Goal: Task Accomplishment & Management: Manage account settings

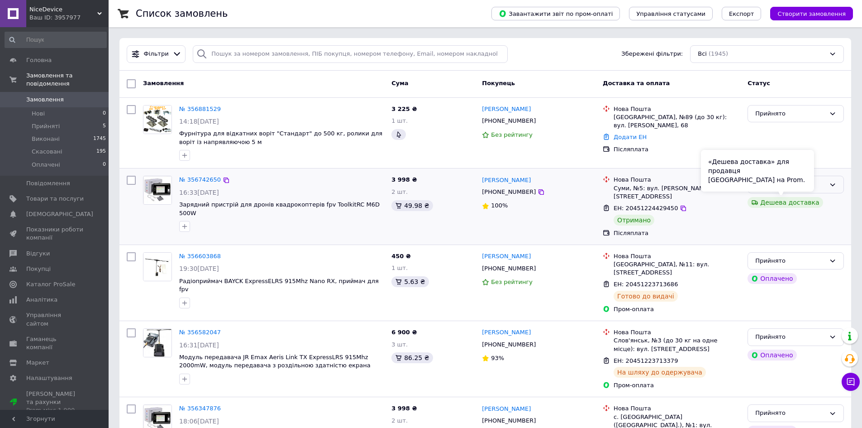
click at [831, 185] on icon at bounding box center [832, 184] width 7 height 7
click at [821, 198] on li "Виконано" at bounding box center [795, 203] width 95 height 17
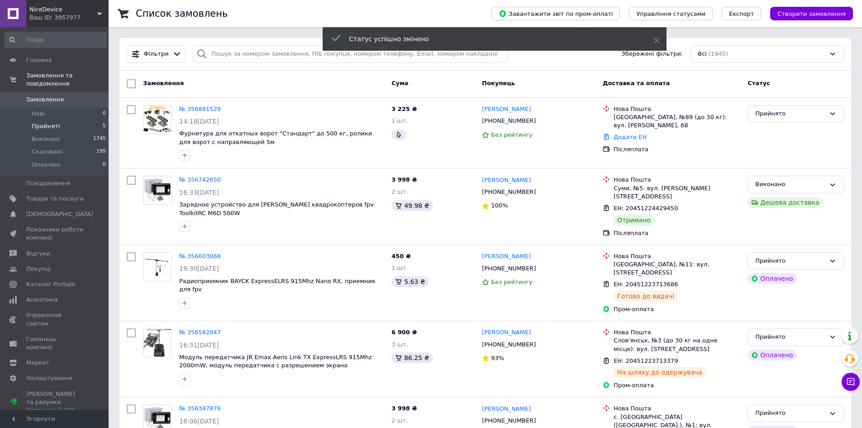
click at [69, 120] on li "Прийняті 5" at bounding box center [55, 126] width 111 height 13
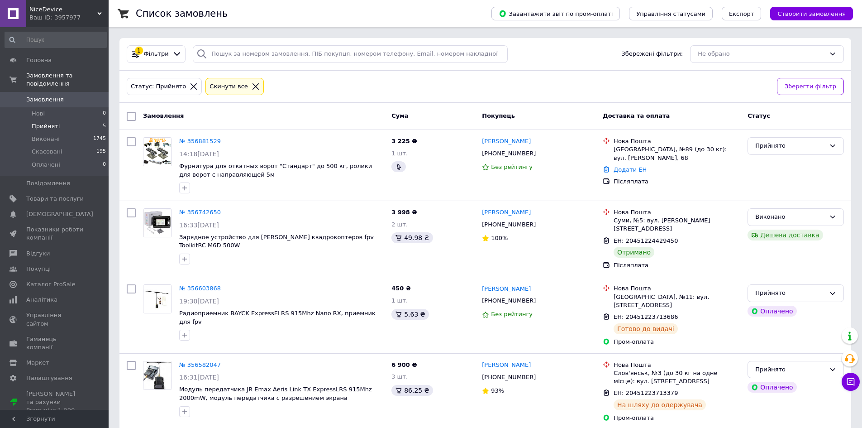
click at [37, 95] on span "Замовлення" at bounding box center [45, 99] width 38 height 8
